Goal: Navigation & Orientation: Find specific page/section

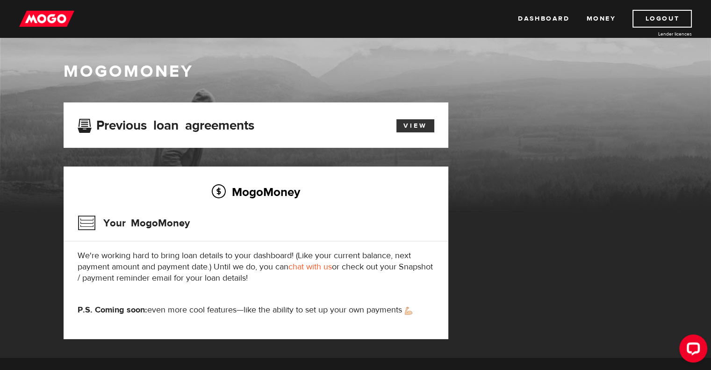
click at [406, 123] on link "View" at bounding box center [416, 125] width 38 height 13
